Goal: Task Accomplishment & Management: Complete application form

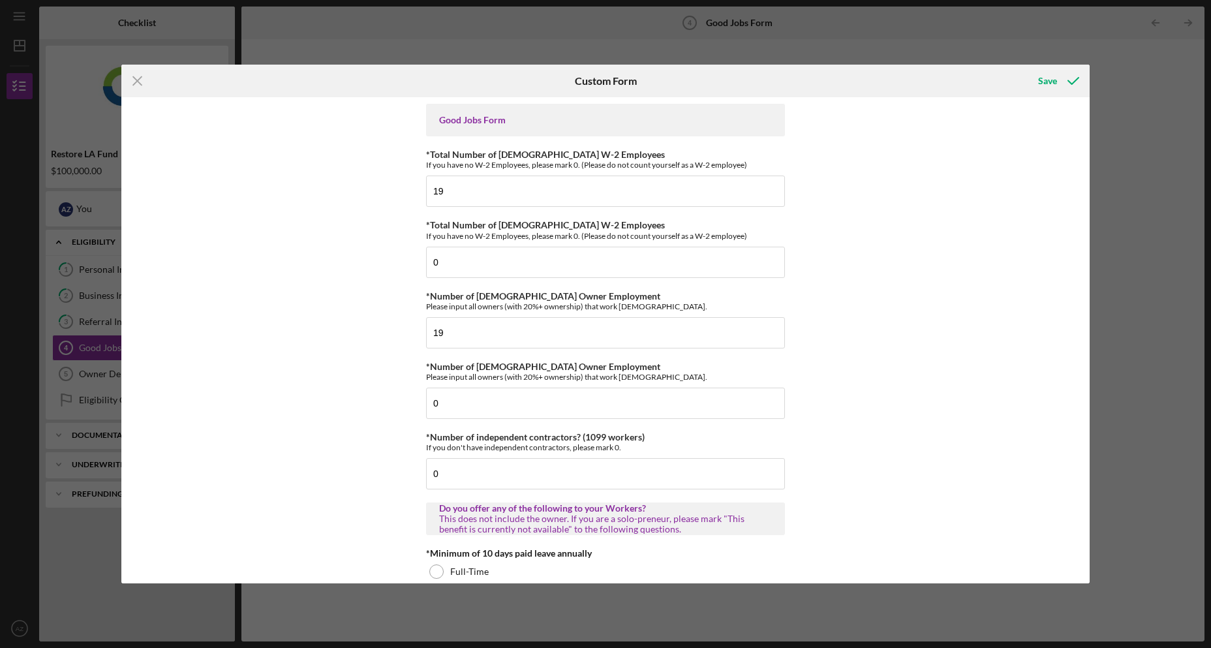
scroll to position [1762, 0]
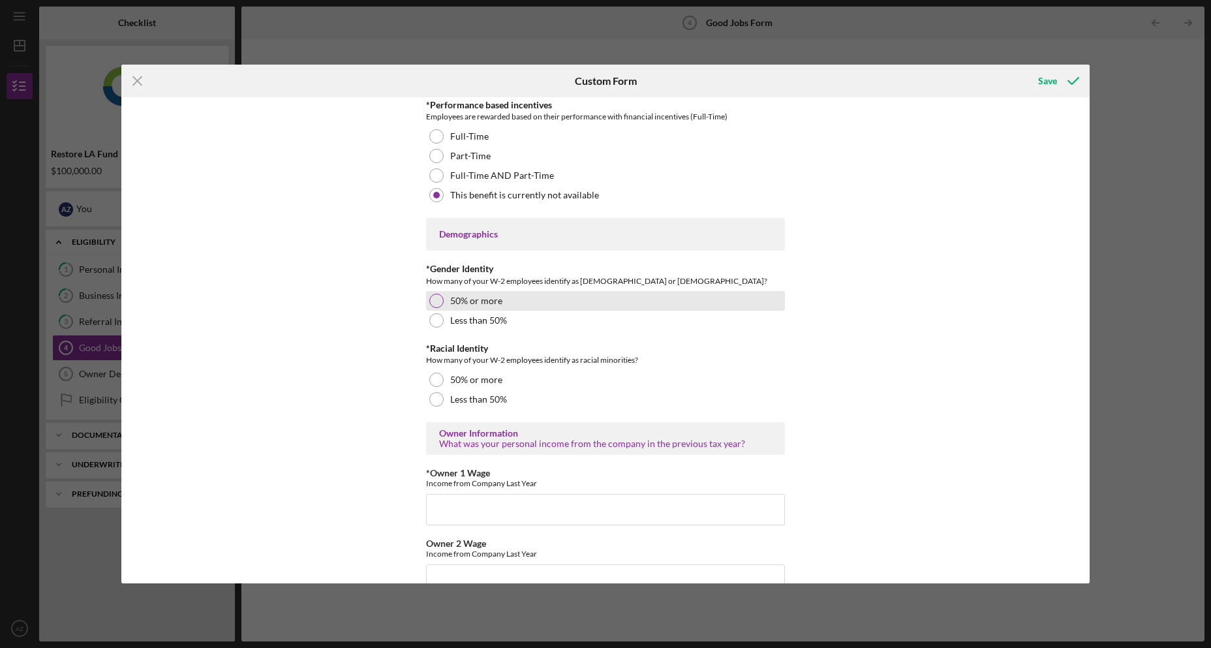
click at [429, 302] on div at bounding box center [436, 301] width 14 height 14
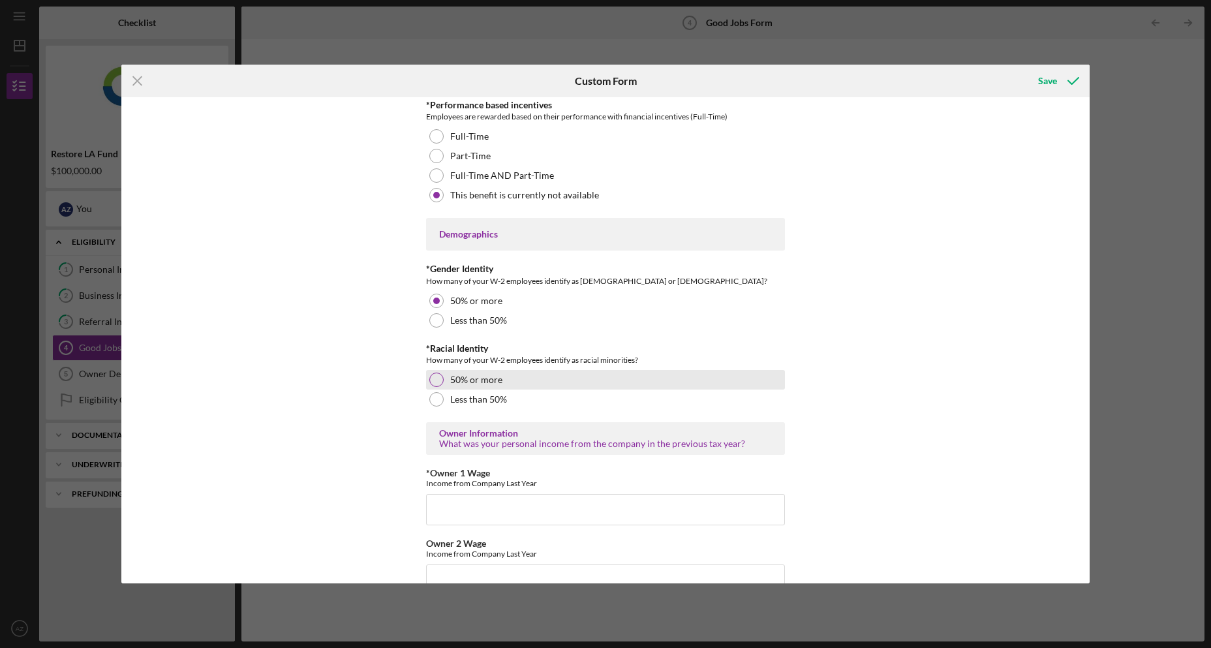
click at [443, 374] on div "50% or more" at bounding box center [605, 380] width 359 height 20
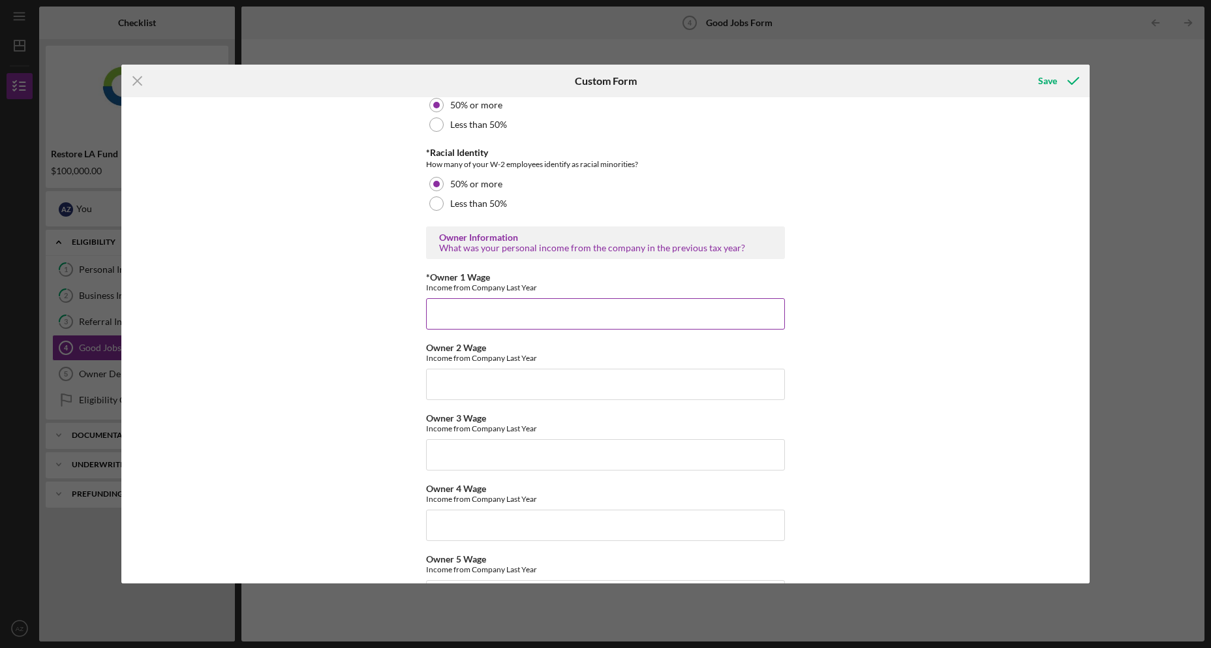
click at [490, 318] on input "*Owner 1 Wage" at bounding box center [605, 313] width 359 height 31
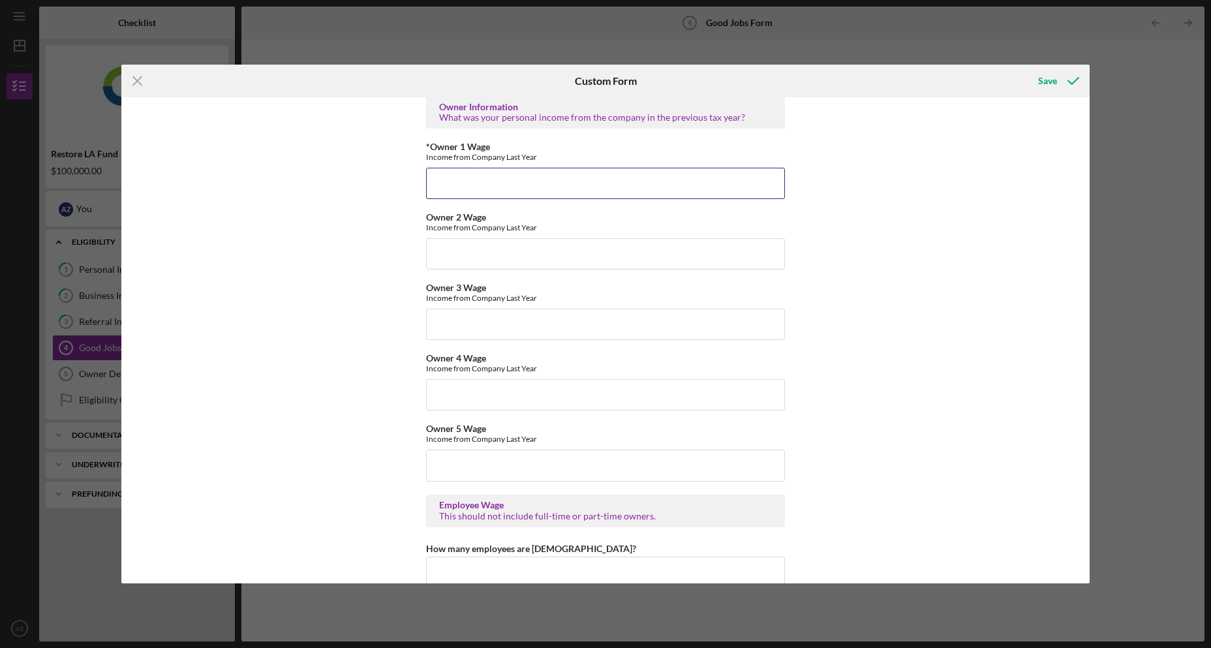
scroll to position [2023, 0]
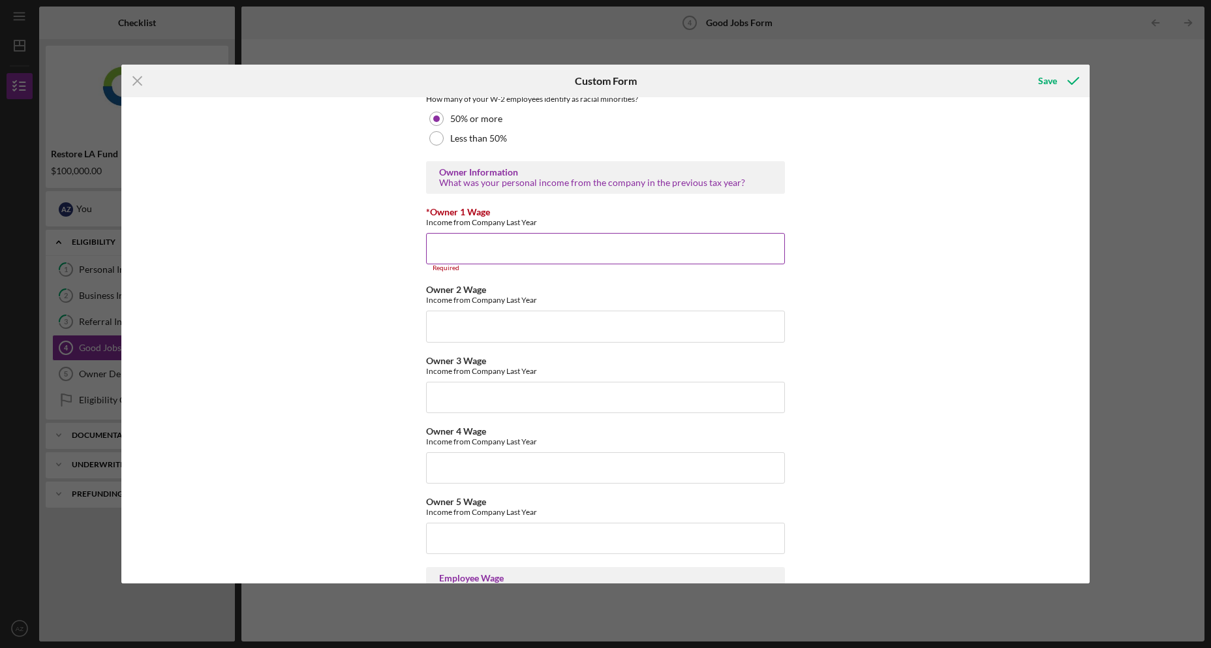
click at [578, 252] on input "*Owner 1 Wage" at bounding box center [605, 248] width 359 height 31
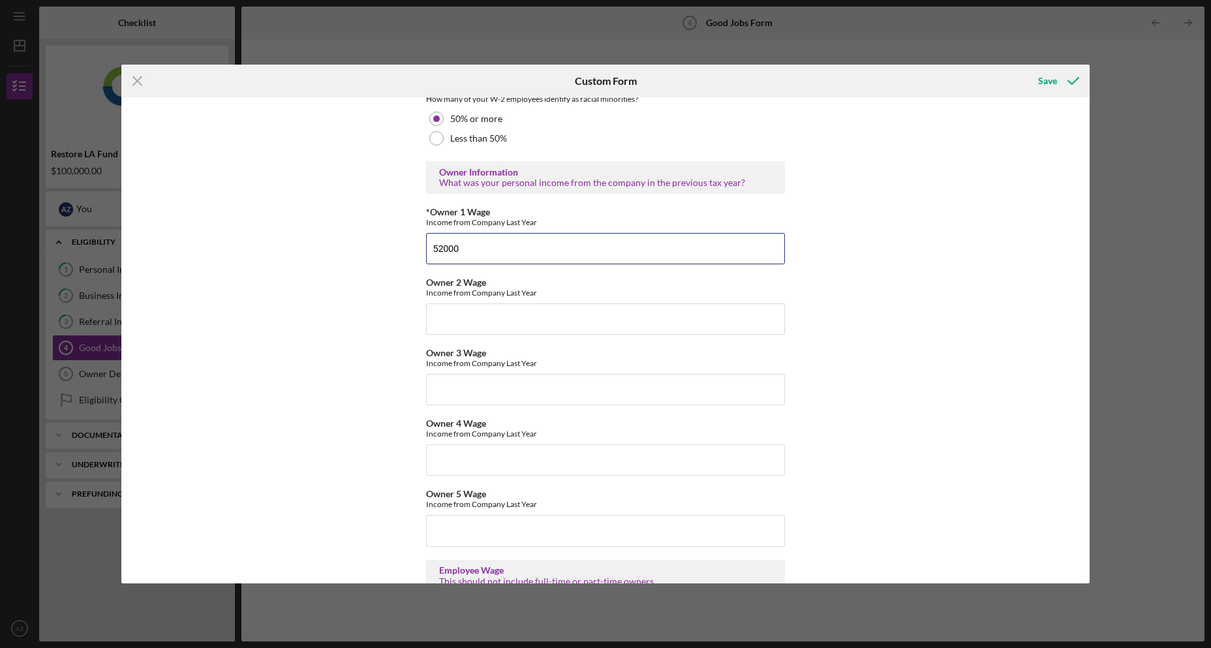
type input "52000"
click at [292, 359] on div "Good Jobs Form *Total Number of [DEMOGRAPHIC_DATA] W-2 Employees If you have no…" at bounding box center [605, 340] width 969 height 486
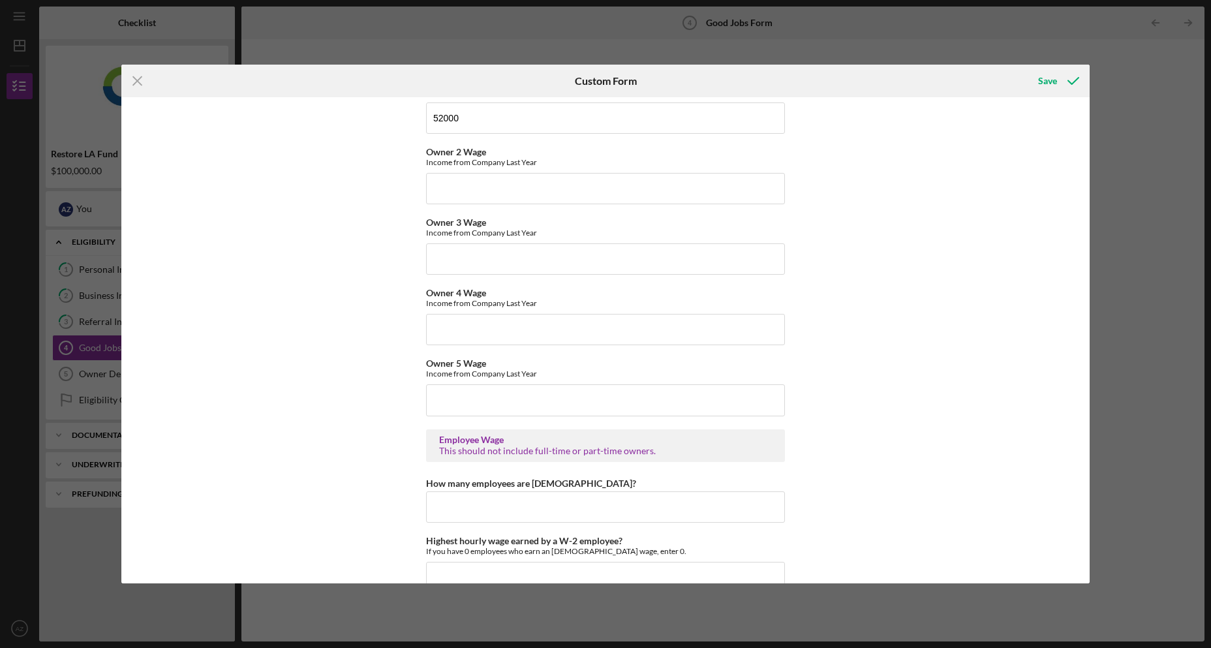
scroll to position [2284, 0]
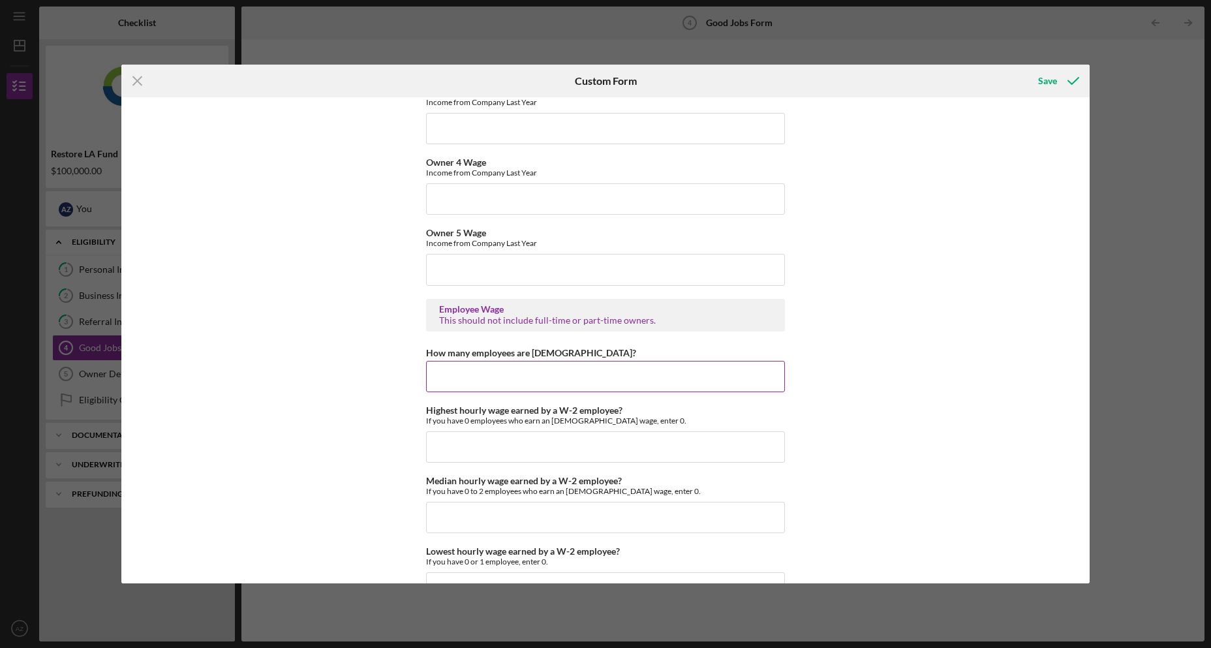
click at [526, 379] on input "How many employees are [DEMOGRAPHIC_DATA]?" at bounding box center [605, 376] width 359 height 31
type input "1"
drag, startPoint x: 647, startPoint y: 377, endPoint x: 655, endPoint y: 359, distance: 19.6
click at [649, 374] on input "How many employees are [DEMOGRAPHIC_DATA]?" at bounding box center [605, 376] width 359 height 31
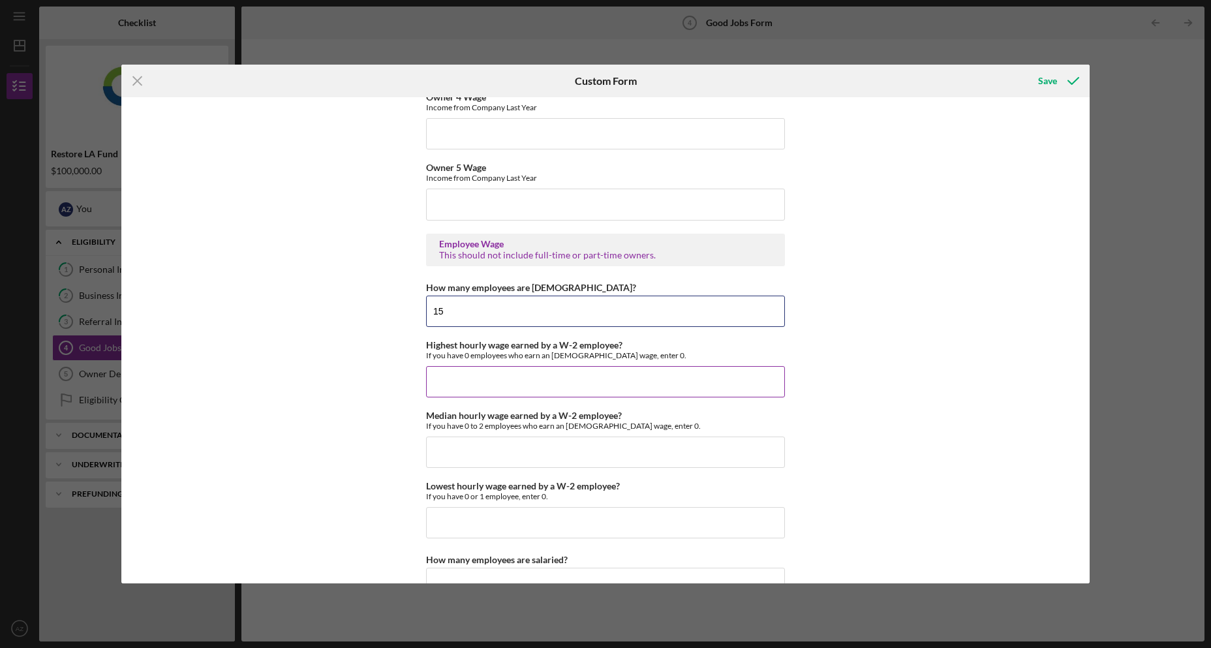
type input "15"
click at [523, 390] on input "Highest hourly wage earned by a W-2 employee?" at bounding box center [605, 381] width 359 height 31
type input "$18"
click at [629, 459] on input "Median hourly wage earned by a W-2 employee?" at bounding box center [605, 452] width 359 height 31
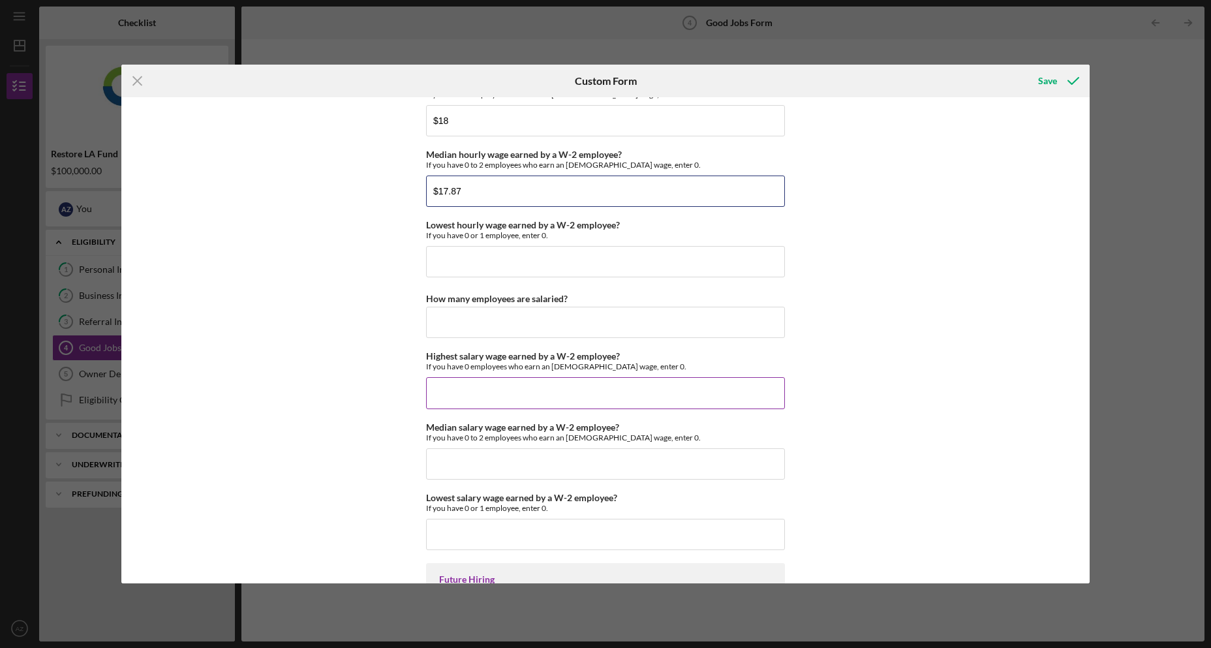
scroll to position [2545, 0]
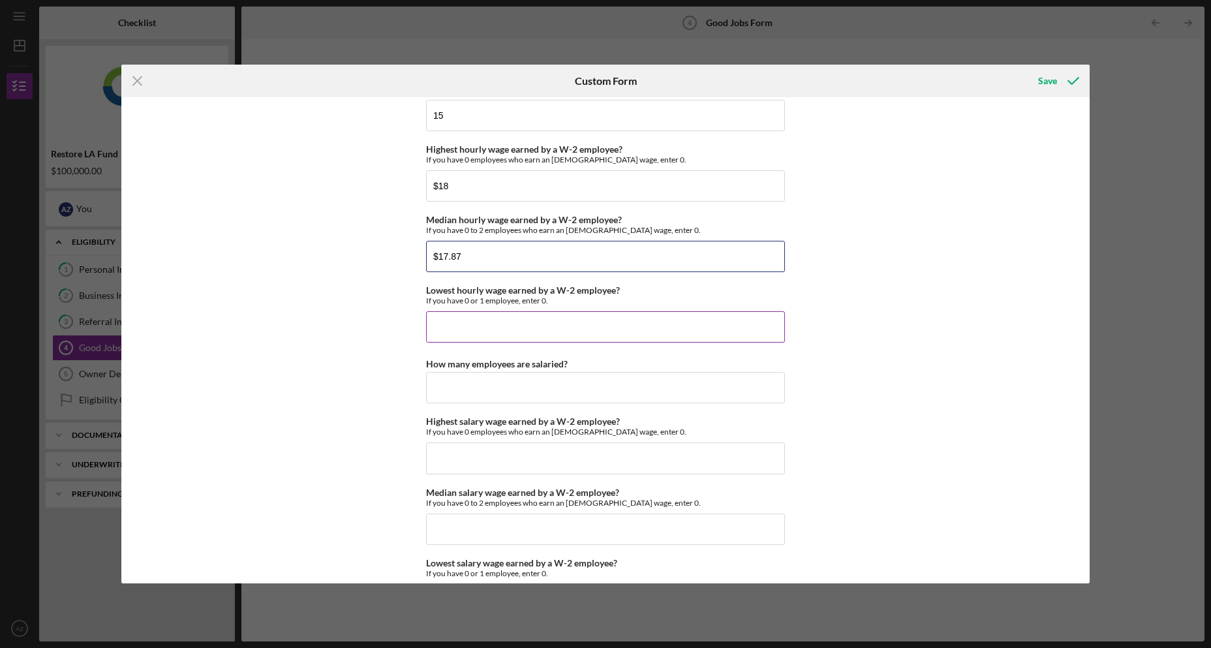
type input "$17.87"
click at [529, 321] on input "Lowest hourly wage earned by a W-2 employee?" at bounding box center [605, 326] width 359 height 31
type input "$17.87"
click at [591, 380] on input "How many employees are salaried?" at bounding box center [605, 387] width 359 height 31
type input "4"
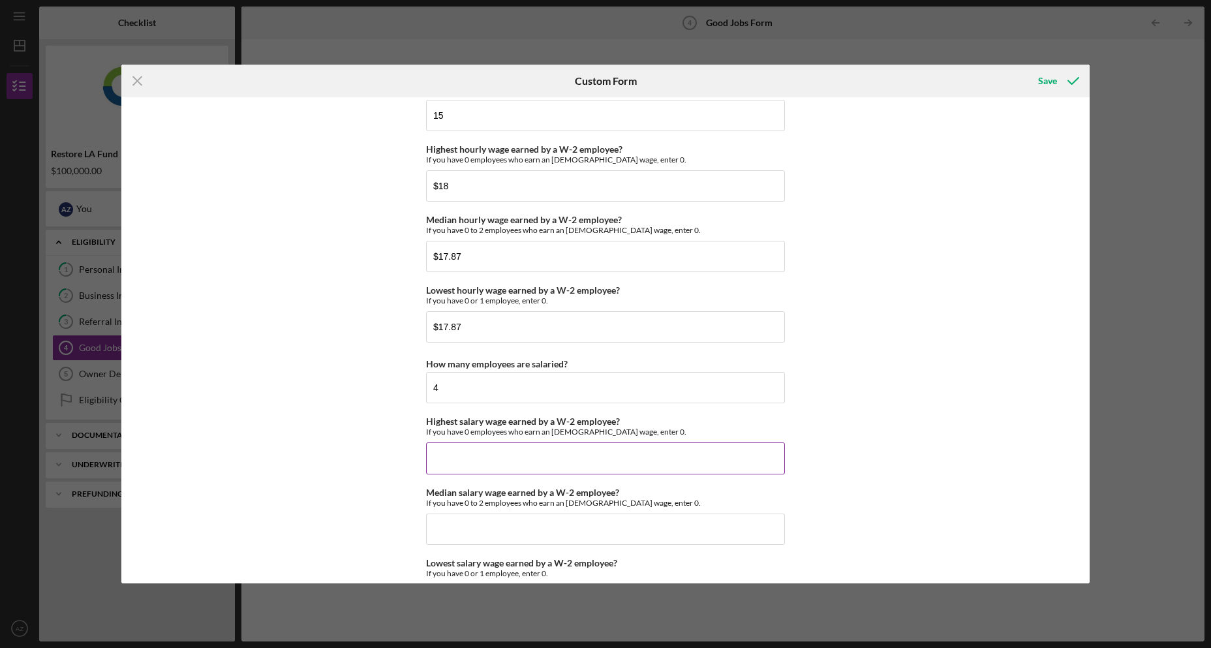
click at [572, 471] on input "Highest salary wage earned by a W-2 employee?" at bounding box center [605, 458] width 359 height 31
